Goal: Find specific fact: Find specific fact

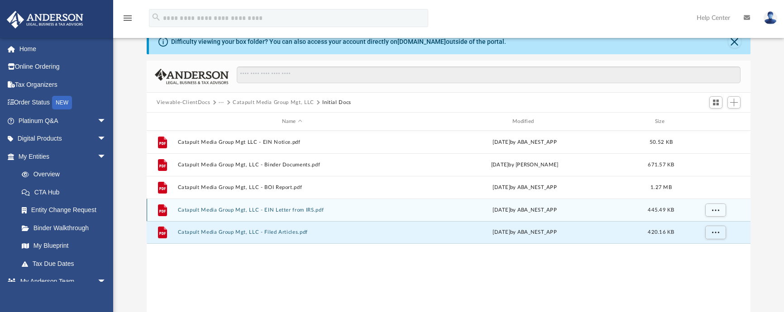
scroll to position [30, 0]
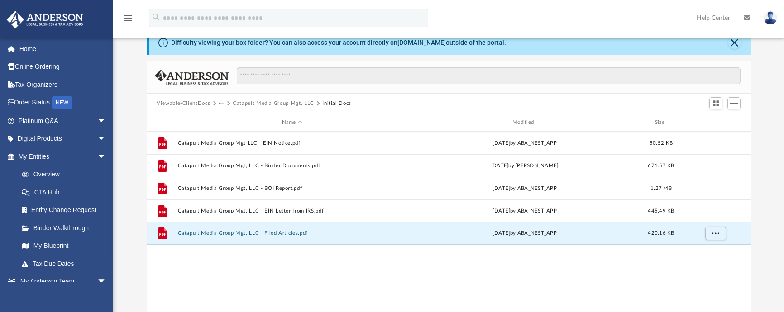
click at [308, 264] on div "File Catapult Media Group Mgt LLC - EIN Notice.pdf [DATE] by ABA_NEST_APP 50.52…" at bounding box center [448, 225] width 603 height 187
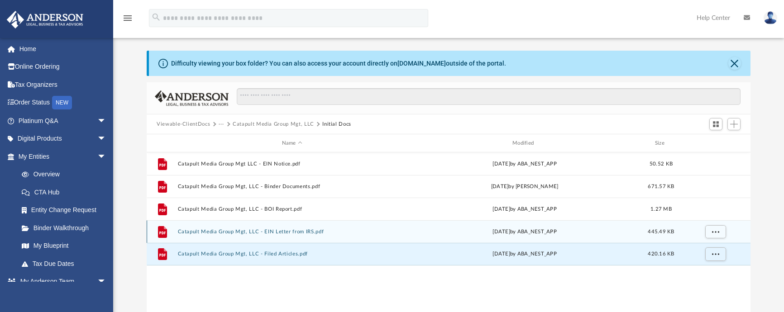
scroll to position [0, 0]
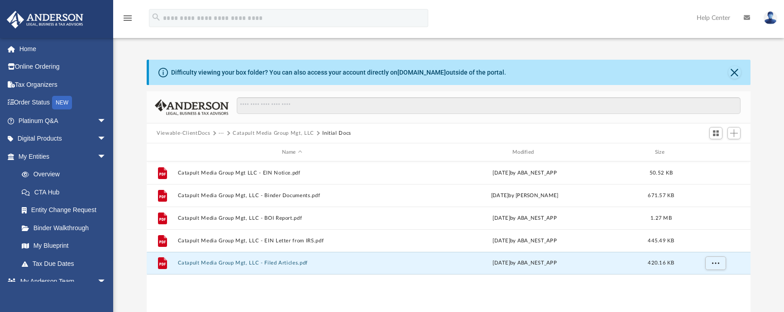
click at [597, 46] on div "Difficulty viewing your box folder? You can also access your account directly o…" at bounding box center [448, 195] width 670 height 308
click at [54, 172] on link "Overview" at bounding box center [66, 175] width 107 height 18
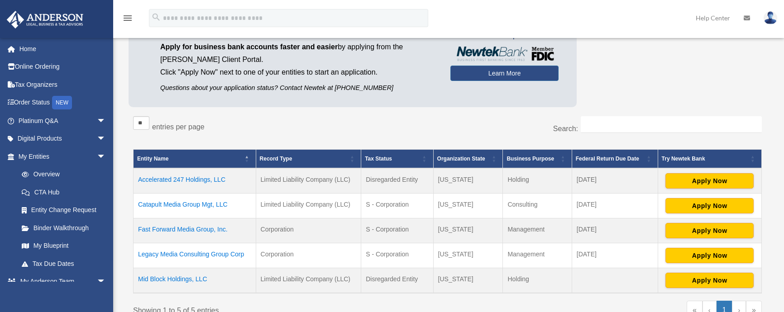
scroll to position [90, 0]
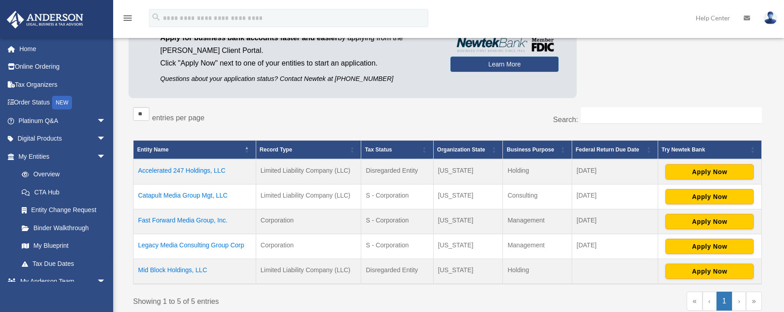
click at [378, 115] on div "** ** ** *** entries per page" at bounding box center [287, 118] width 308 height 23
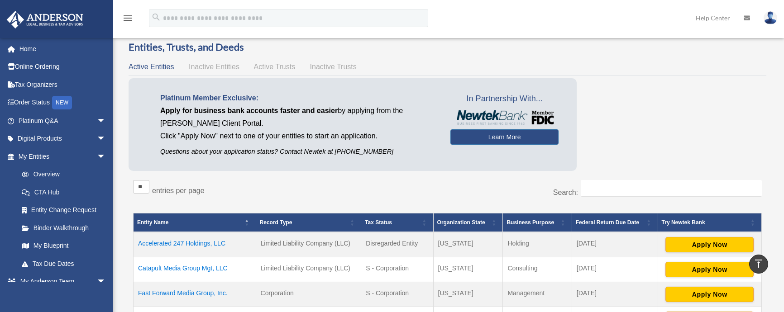
scroll to position [0, 0]
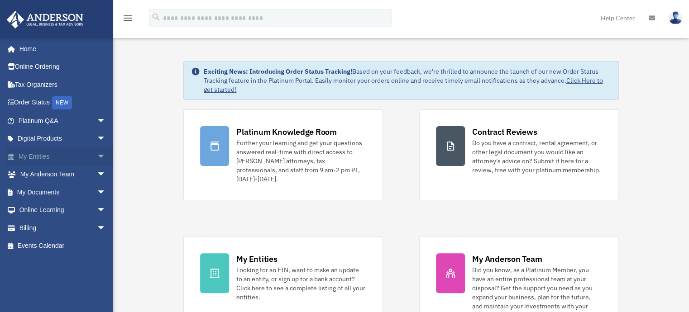
click at [97, 157] on span "arrow_drop_down" at bounding box center [106, 156] width 18 height 19
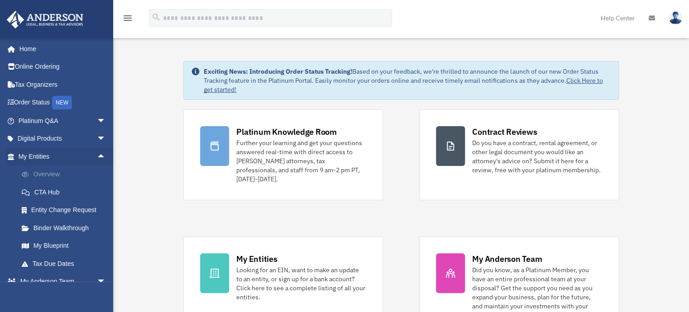
click at [47, 174] on link "Overview" at bounding box center [66, 175] width 107 height 18
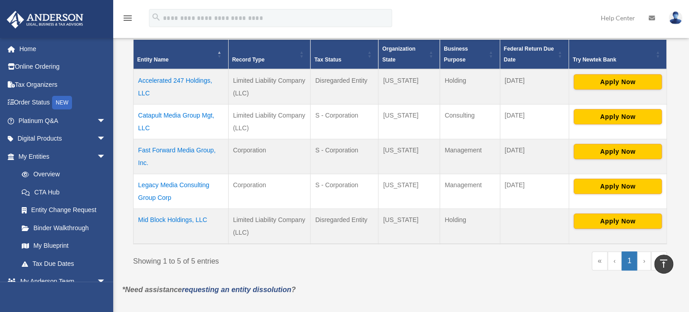
scroll to position [181, 0]
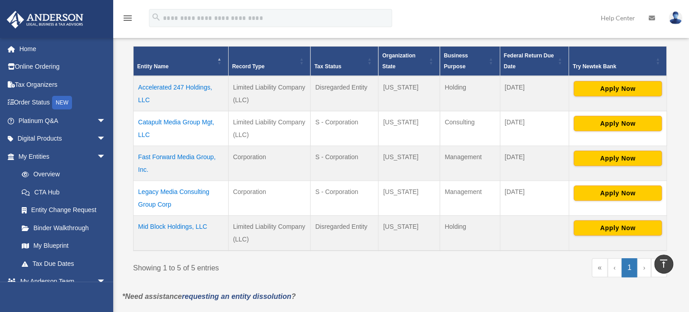
click at [190, 122] on td "Catapult Media Group Mgt, LLC" at bounding box center [180, 128] width 95 height 35
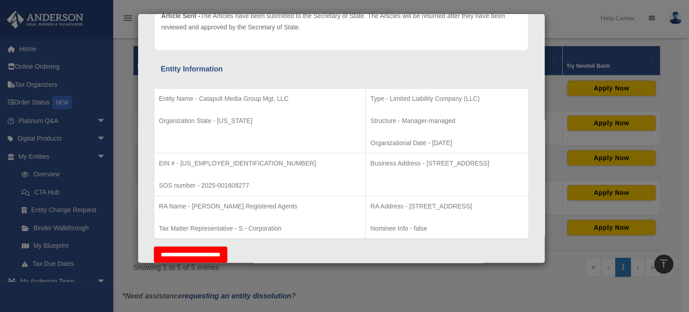
scroll to position [136, 0]
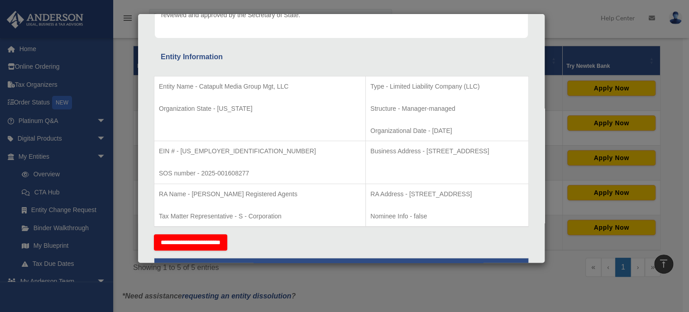
drag, startPoint x: 348, startPoint y: 191, endPoint x: 502, endPoint y: 190, distance: 153.8
click at [508, 192] on p "RA Address - 1716 Capitol Avenue, Suite 100, Cheyenne, WY 82001" at bounding box center [446, 194] width 153 height 11
copy p "1716 Capitol Avenue, Suite 100, Cheyenne, WY 82001"
click at [462, 83] on p "Type - Limited Liability Company (LLC)" at bounding box center [446, 86] width 153 height 11
click at [638, 35] on div "Details × Articles Sent Organizational Date" at bounding box center [344, 156] width 689 height 312
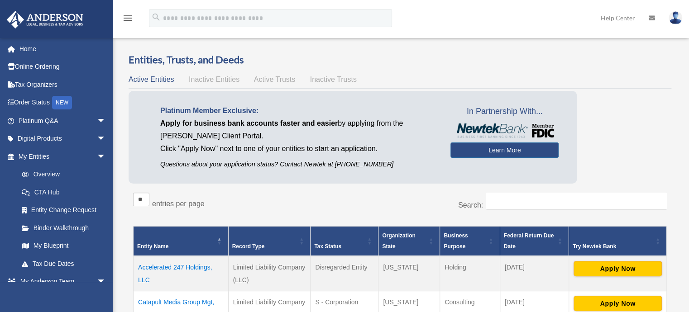
scroll to position [0, 0]
